Goal: Task Accomplishment & Management: Manage account settings

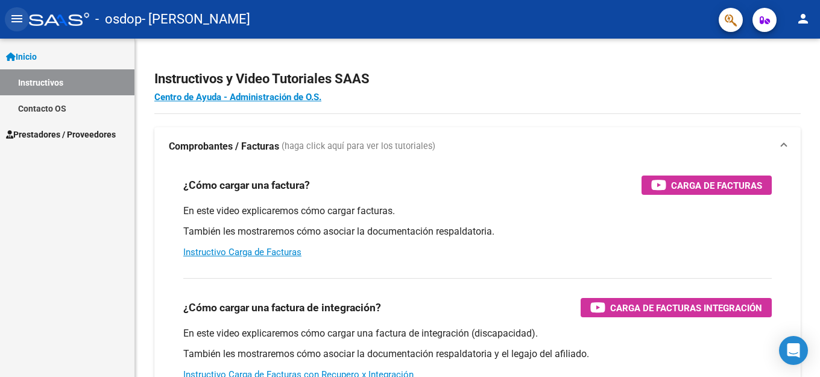
click at [17, 19] on mat-icon "menu" at bounding box center [17, 18] width 14 height 14
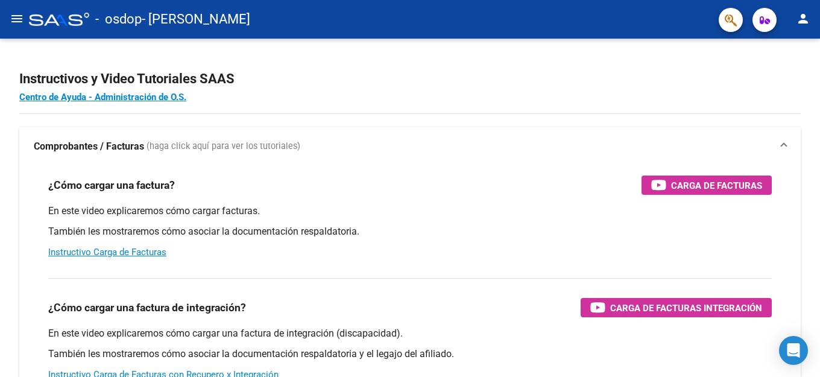
click at [17, 19] on mat-icon "menu" at bounding box center [17, 18] width 14 height 14
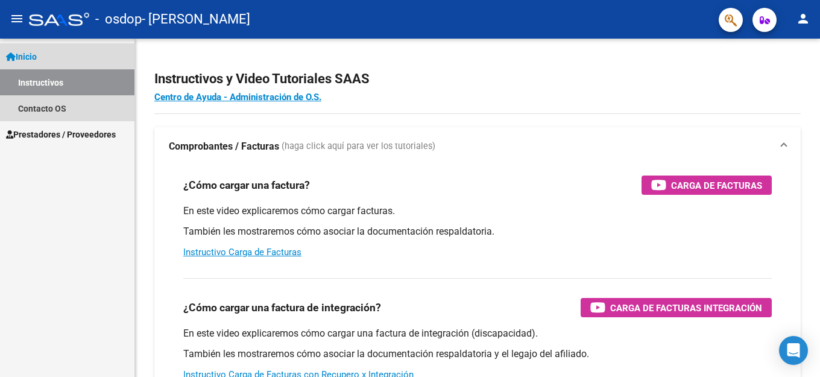
click at [37, 56] on span "Inicio" at bounding box center [21, 56] width 31 height 13
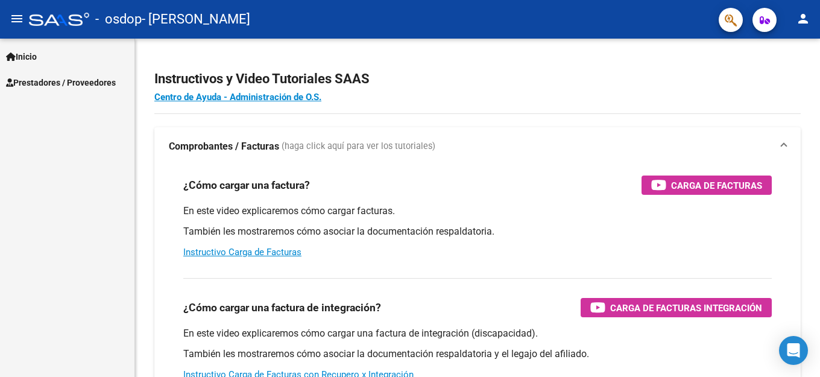
click at [45, 84] on span "Prestadores / Proveedores" at bounding box center [61, 82] width 110 height 13
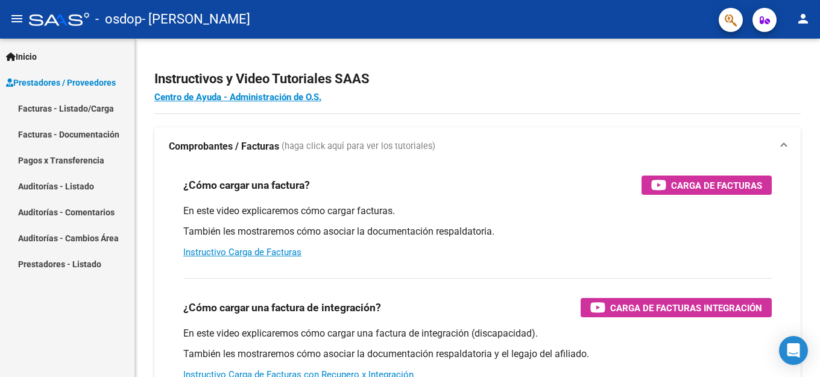
click at [45, 106] on link "Facturas - Listado/Carga" at bounding box center [67, 108] width 135 height 26
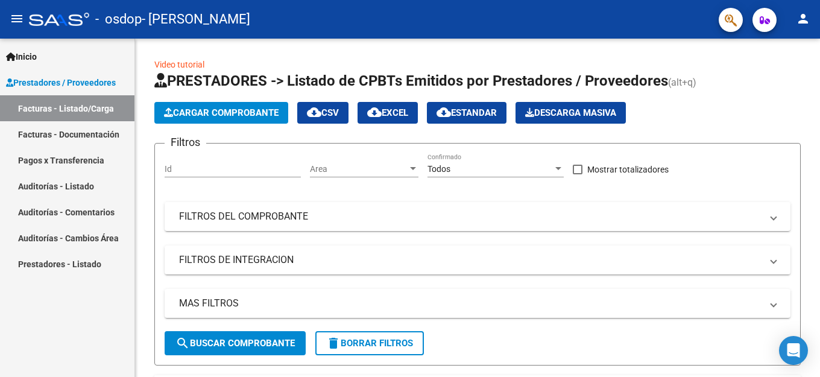
click at [756, 25] on button "button" at bounding box center [765, 20] width 24 height 24
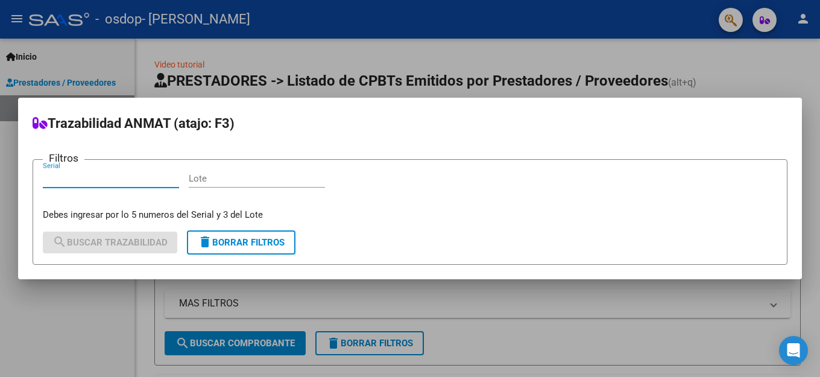
click at [661, 62] on div at bounding box center [410, 188] width 820 height 377
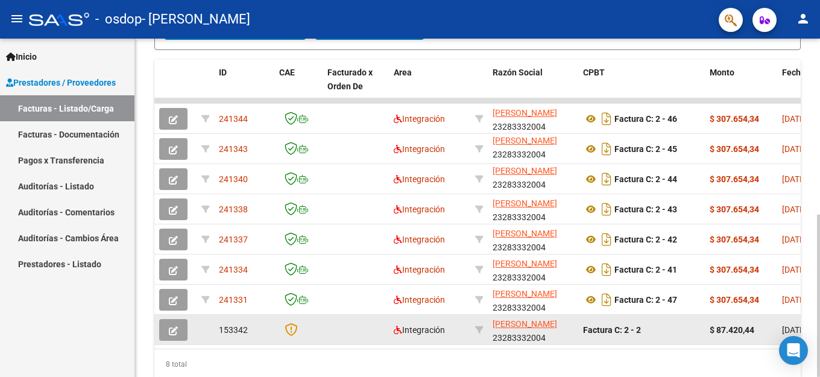
scroll to position [367, 0]
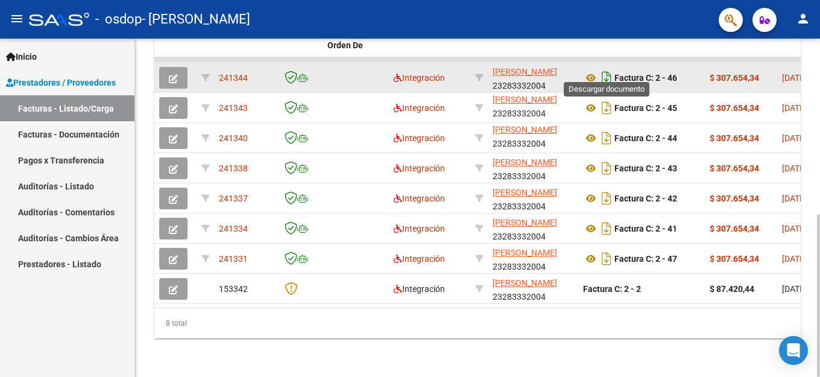
click at [608, 69] on icon "Descargar documento" at bounding box center [607, 77] width 16 height 19
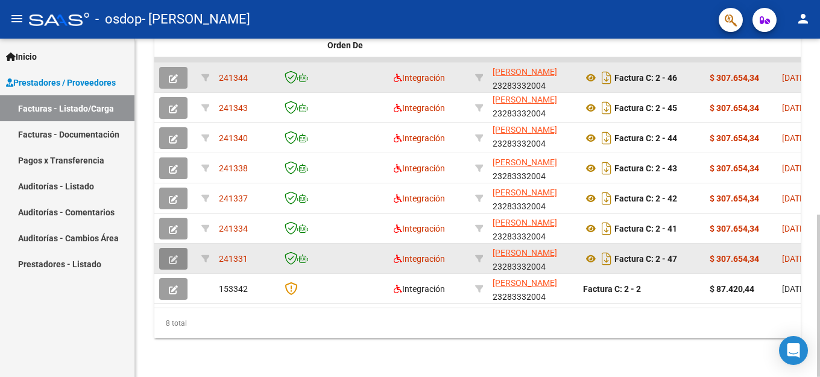
click at [175, 255] on icon "button" at bounding box center [173, 259] width 9 height 9
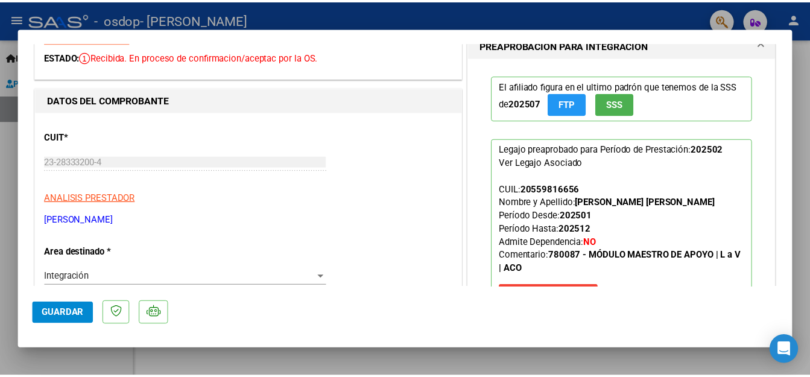
scroll to position [0, 0]
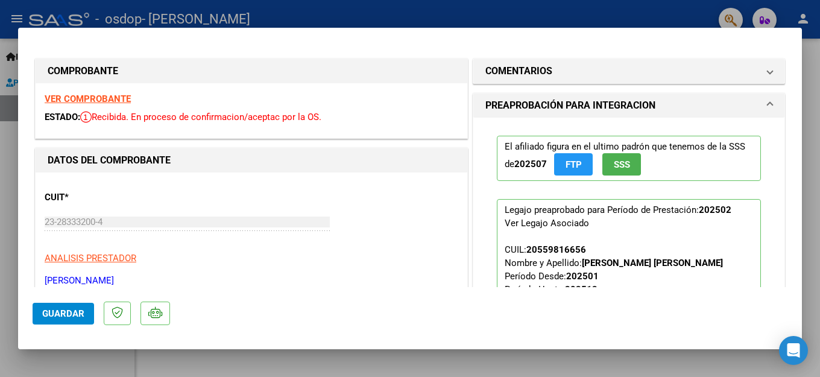
click at [638, 8] on div at bounding box center [410, 188] width 820 height 377
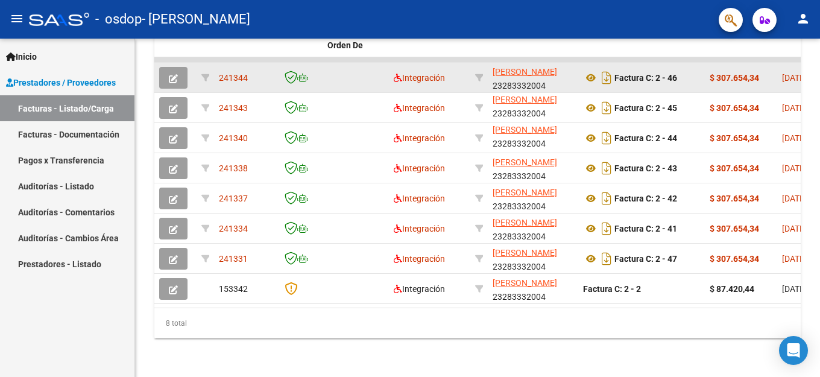
click at [800, 14] on mat-icon "person" at bounding box center [803, 18] width 14 height 14
click at [782, 78] on button "exit_to_app Salir" at bounding box center [779, 79] width 74 height 29
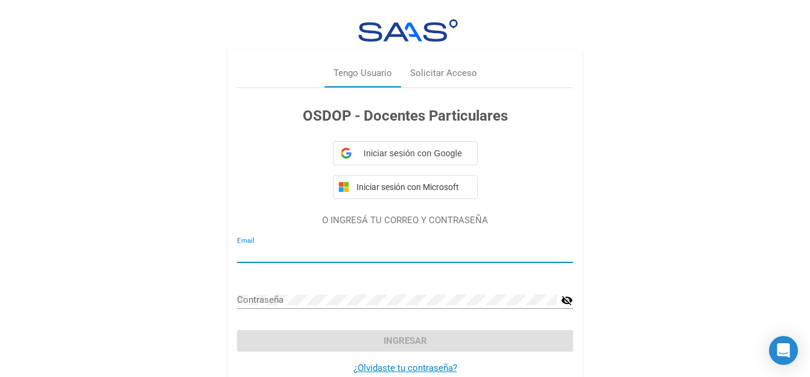
type input "[EMAIL_ADDRESS][DOMAIN_NAME]"
